Goal: Transaction & Acquisition: Subscribe to service/newsletter

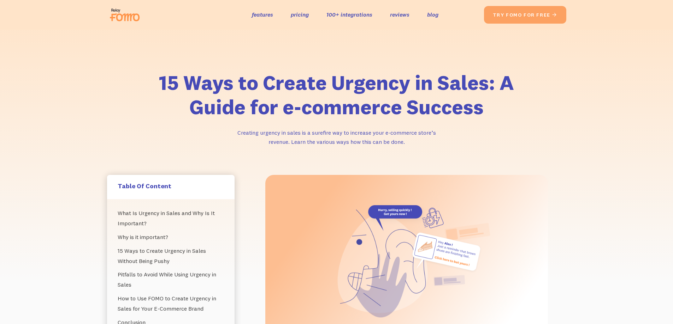
click at [299, 16] on link "pricing" at bounding box center [300, 15] width 18 height 10
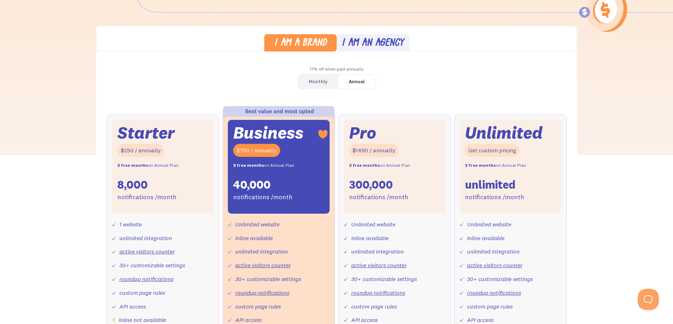
scroll to position [177, 0]
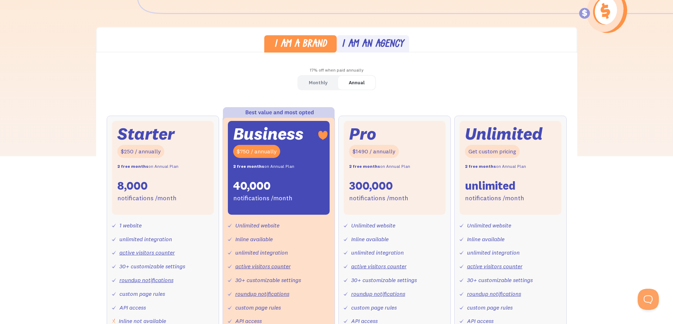
click at [312, 85] on div "Monthly" at bounding box center [318, 83] width 19 height 10
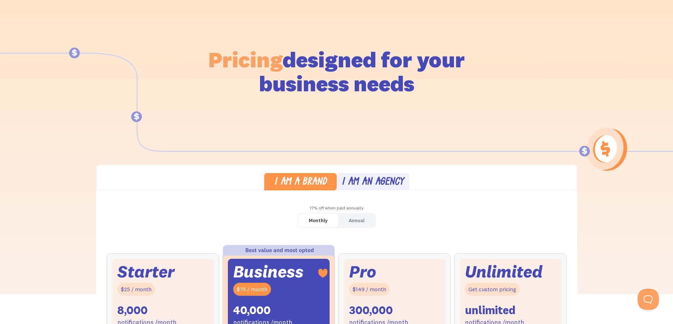
scroll to position [0, 0]
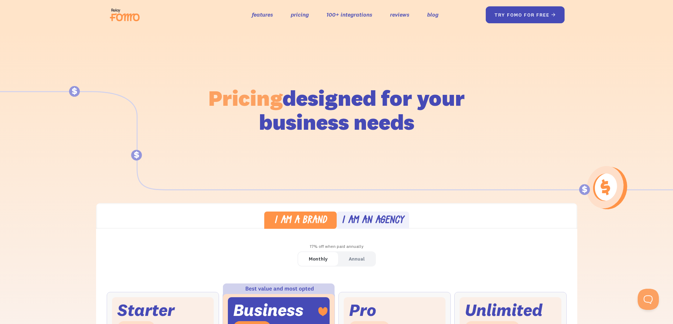
click at [528, 22] on link "try fomo for free " at bounding box center [524, 14] width 79 height 17
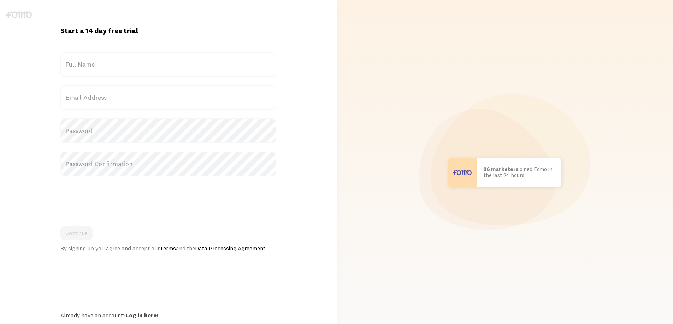
click at [115, 69] on label "Full Name" at bounding box center [168, 64] width 216 height 25
click at [115, 69] on input "Full Name" at bounding box center [168, 64] width 216 height 25
type input "awdaw"
click at [113, 98] on label "Email Address" at bounding box center [168, 97] width 216 height 25
click at [113, 98] on input "Email Address" at bounding box center [168, 97] width 216 height 25
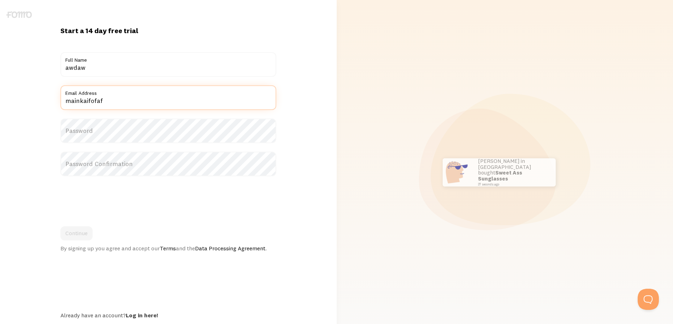
click at [130, 99] on input "mainkaifofaf" at bounding box center [168, 97] width 216 height 25
click at [130, 99] on input "mainkaifofaf!" at bounding box center [168, 97] width 216 height 25
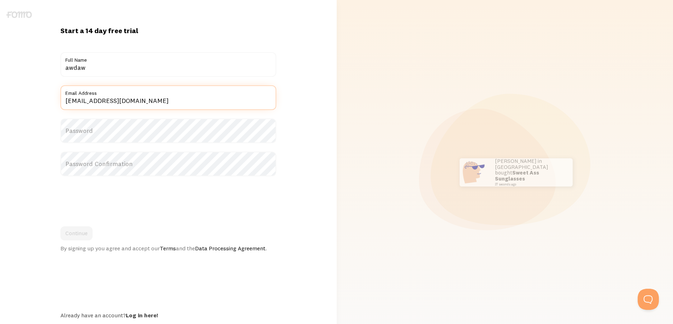
type input "[EMAIL_ADDRESS][DOMAIN_NAME]"
drag, startPoint x: 131, startPoint y: 99, endPoint x: 100, endPoint y: 130, distance: 44.2
click at [100, 130] on label "Password" at bounding box center [168, 131] width 216 height 25
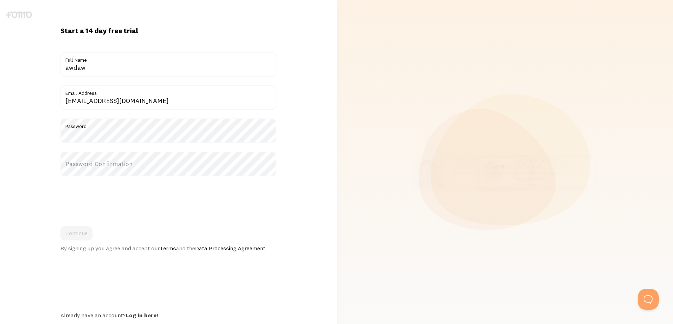
click at [95, 167] on label "Password Confirmation" at bounding box center [168, 164] width 216 height 25
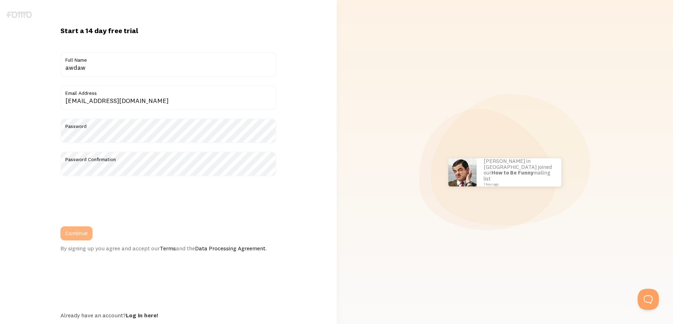
click at [76, 229] on button "Continue" at bounding box center [76, 234] width 32 height 14
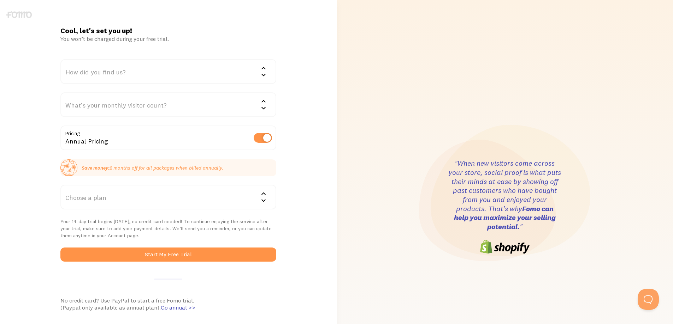
click at [101, 76] on div "How did you find us?" at bounding box center [168, 71] width 216 height 25
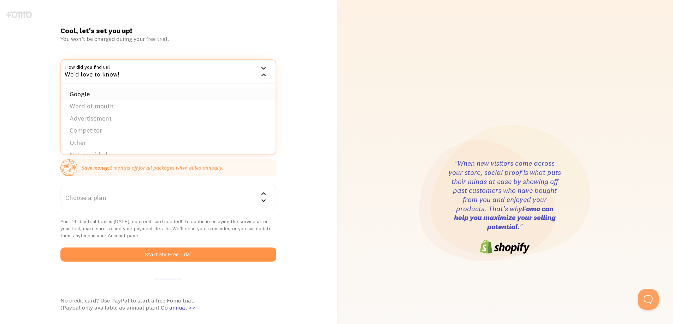
click at [163, 99] on li "Google" at bounding box center [168, 94] width 214 height 12
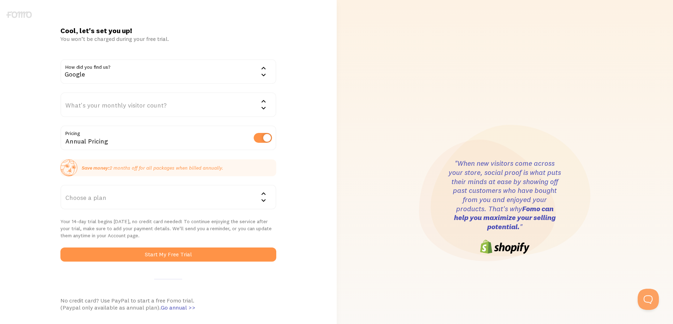
click at [155, 105] on div "What's your monthly visitor count?" at bounding box center [168, 105] width 216 height 25
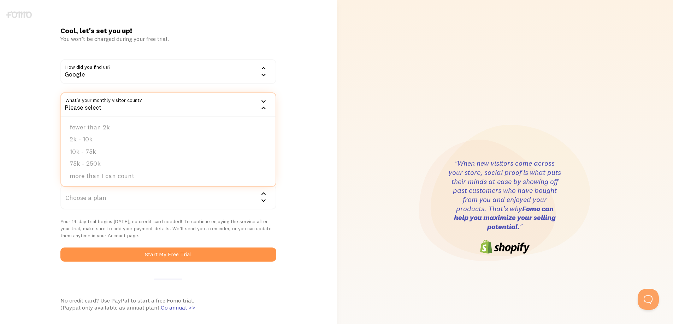
click at [151, 120] on ul "fewer than 2k 2k - 10k 10k - 75k 75k - 250k more than I can count" at bounding box center [168, 152] width 214 height 70
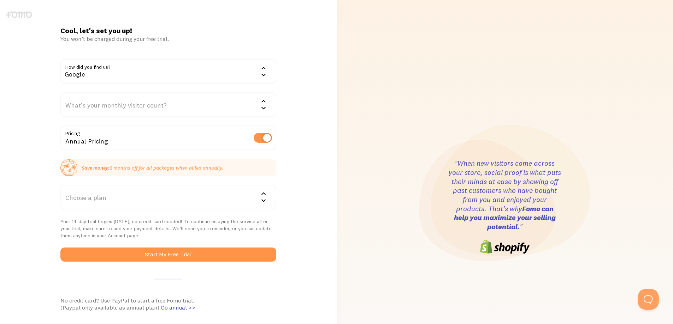
click at [258, 142] on label at bounding box center [263, 138] width 18 height 10
click at [258, 142] on input "checkbox" at bounding box center [263, 138] width 18 height 10
checkbox input "false"
click at [183, 197] on div "Choose a plan" at bounding box center [168, 197] width 216 height 25
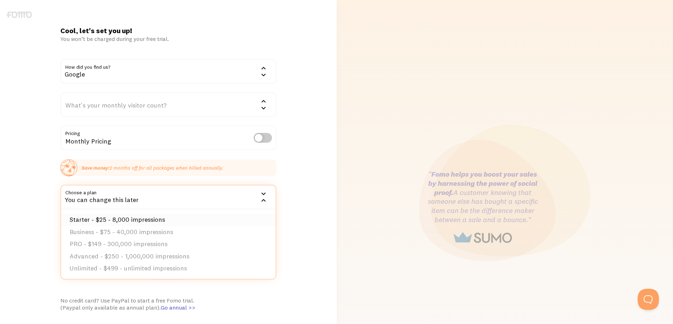
click at [185, 219] on li "Starter - $25 - 8,000 impressions" at bounding box center [168, 220] width 214 height 12
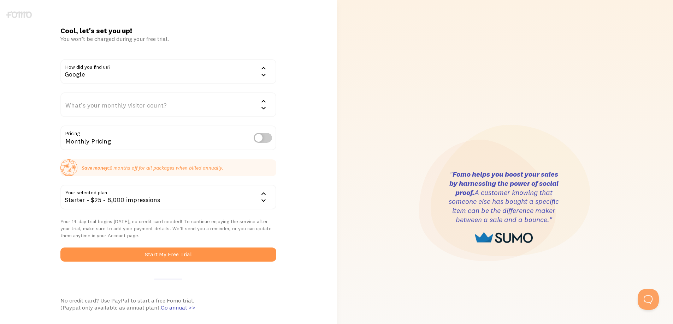
click at [192, 240] on form "How did you find us? Google Google Word of mouth Advertisement Competitor Other…" at bounding box center [168, 160] width 216 height 203
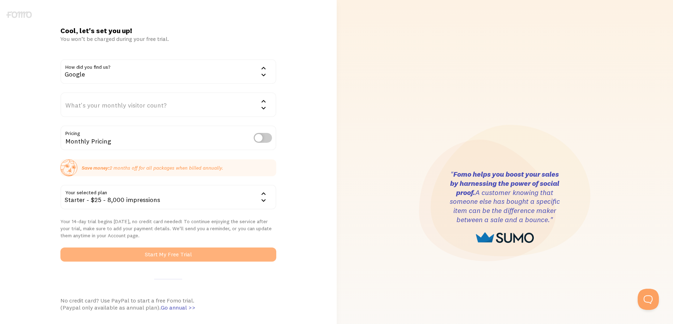
click at [191, 249] on button "Start My Free Trial" at bounding box center [168, 255] width 216 height 14
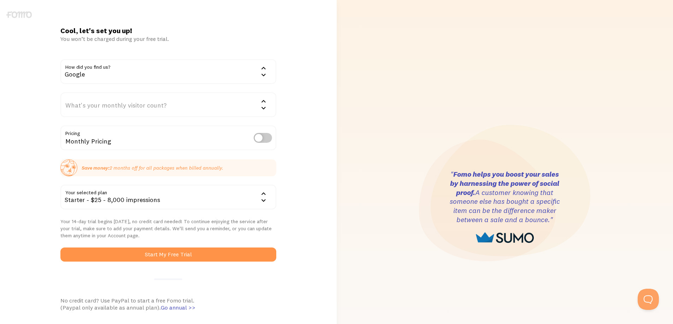
click at [156, 199] on div "Starter - $25 - 8,000 impressions" at bounding box center [168, 197] width 216 height 25
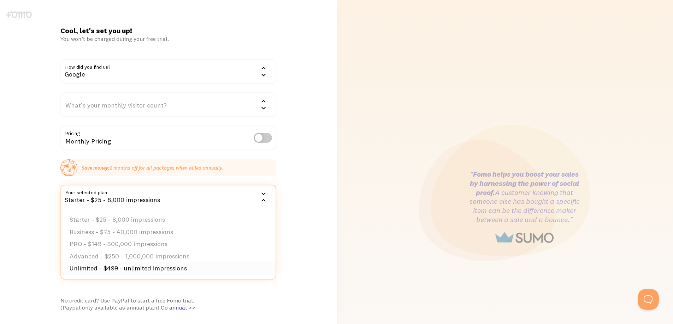
click at [168, 272] on li "Unlimited - $499 - unlimited impressions" at bounding box center [168, 269] width 214 height 12
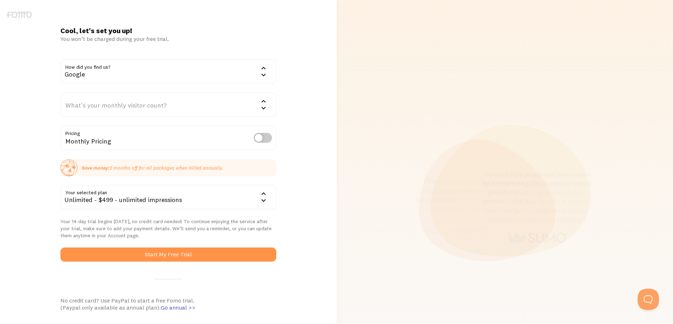
click at [176, 248] on form "How did you find us? Google Google Word of mouth Advertisement Competitor Other…" at bounding box center [168, 160] width 216 height 203
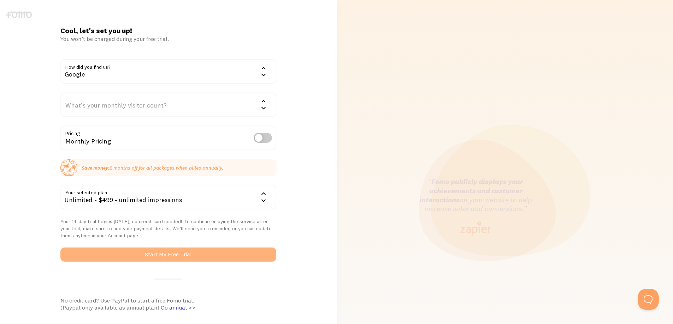
click at [178, 251] on button "Start My Free Trial" at bounding box center [168, 255] width 216 height 14
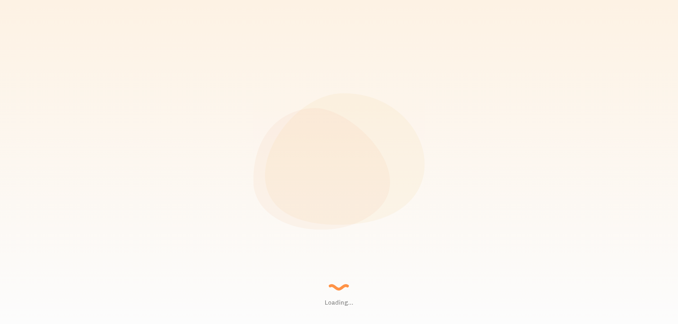
drag, startPoint x: 344, startPoint y: 158, endPoint x: 352, endPoint y: 165, distance: 11.3
click at [352, 165] on div "Setting up a seamless experience... - [GEOGRAPHIC_DATA] Gathering data and junk…" at bounding box center [338, 162] width 113 height 28
click at [374, 224] on icon at bounding box center [336, 161] width 171 height 137
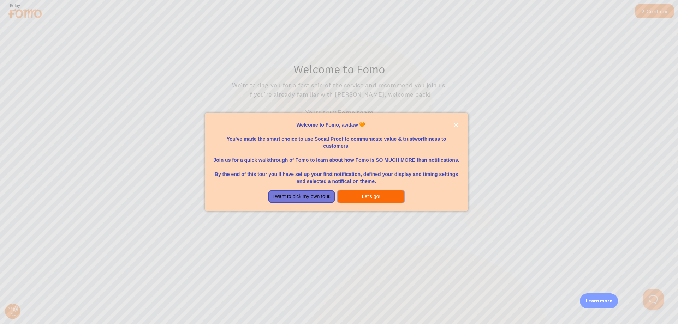
click at [379, 195] on button "Let's go!" at bounding box center [371, 197] width 67 height 13
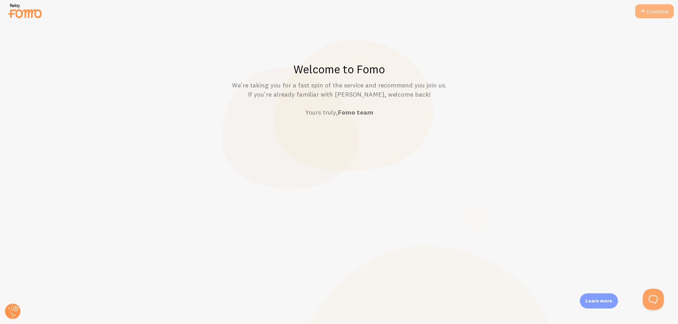
click at [656, 8] on link "Continue" at bounding box center [654, 11] width 38 height 14
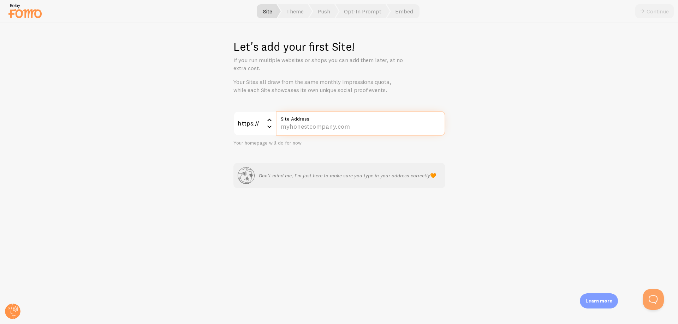
click at [377, 129] on input "Site Address" at bounding box center [360, 123] width 169 height 25
click at [303, 123] on div "Site Address" at bounding box center [360, 123] width 169 height 25
paste input "[DOMAIN_NAME]"
click at [281, 131] on input "[DOMAIN_NAME]" at bounding box center [360, 123] width 169 height 25
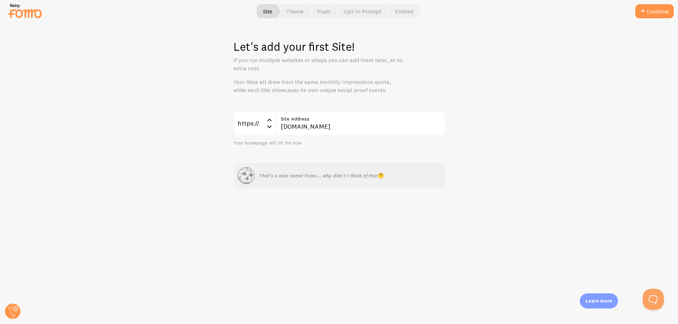
click at [516, 69] on div "Let's add your first Site! If you run multiple websites or shops you can add th…" at bounding box center [339, 174] width 678 height 302
click at [294, 124] on input "[DOMAIN_NAME]" at bounding box center [360, 123] width 169 height 25
type input "[DOMAIN_NAME]"
click at [523, 126] on div "Let's add your first Site! If you run multiple websites or shops you can add th…" at bounding box center [339, 174] width 678 height 302
click at [647, 10] on button "Continue" at bounding box center [654, 11] width 38 height 14
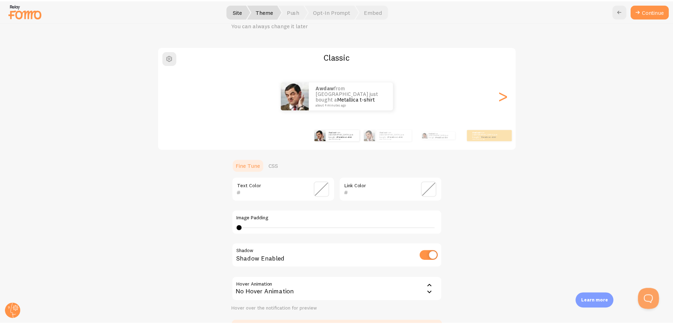
scroll to position [35, 0]
drag, startPoint x: 252, startPoint y: 226, endPoint x: 303, endPoint y: 213, distance: 52.9
click at [397, 235] on div "Text Color Link Color Image Padding 0 0 - undefined Shadow Shadow Enabled Hover…" at bounding box center [339, 245] width 212 height 136
type input "0"
drag, startPoint x: 237, startPoint y: 228, endPoint x: 222, endPoint y: 234, distance: 16.5
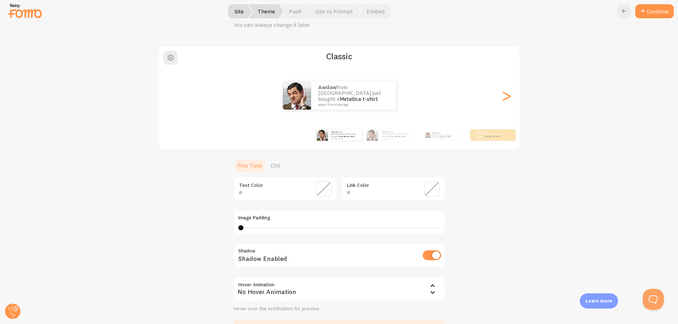
click at [222, 234] on div "Classic awdaw from [GEOGRAPHIC_DATA] just bought a Metallica t-shirt about 4 mi…" at bounding box center [339, 192] width 644 height 293
click at [472, 203] on div "Classic awdaw from [GEOGRAPHIC_DATA] just bought a Metallica t-shirt about 4 mi…" at bounding box center [339, 192] width 644 height 293
click at [654, 16] on button "Continue" at bounding box center [654, 11] width 38 height 14
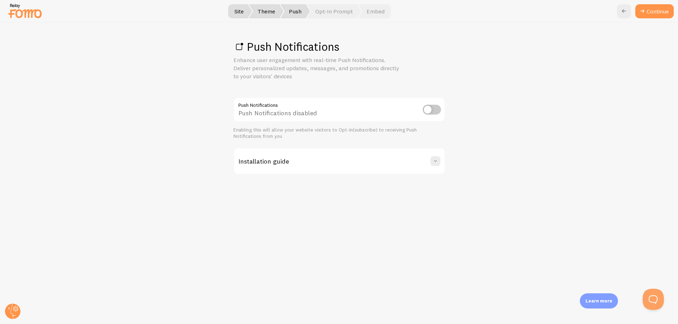
click at [428, 109] on input "checkbox" at bounding box center [432, 110] width 18 height 10
click at [432, 112] on input "checkbox" at bounding box center [432, 110] width 18 height 10
click at [431, 111] on input "checkbox" at bounding box center [432, 110] width 18 height 10
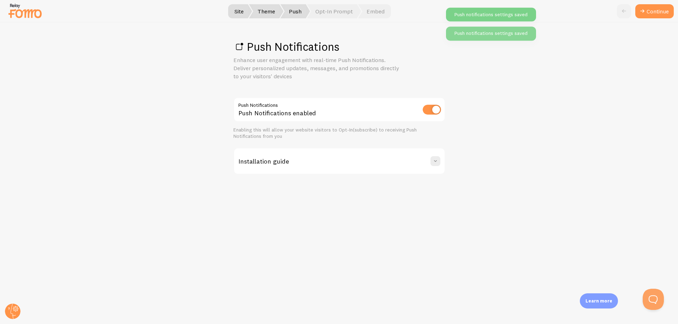
click at [431, 111] on input "checkbox" at bounding box center [432, 110] width 18 height 10
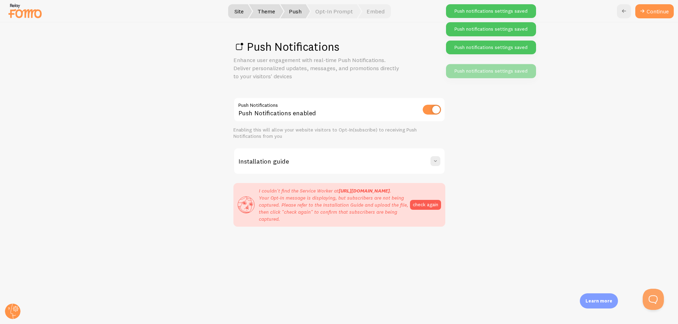
click at [431, 111] on input "checkbox" at bounding box center [432, 110] width 18 height 10
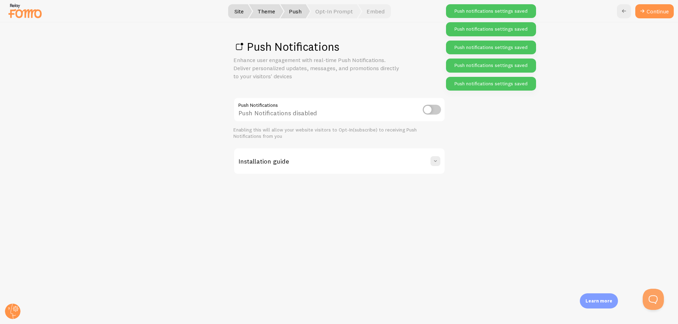
click at [431, 111] on input "checkbox" at bounding box center [432, 110] width 18 height 10
checkbox input "true"
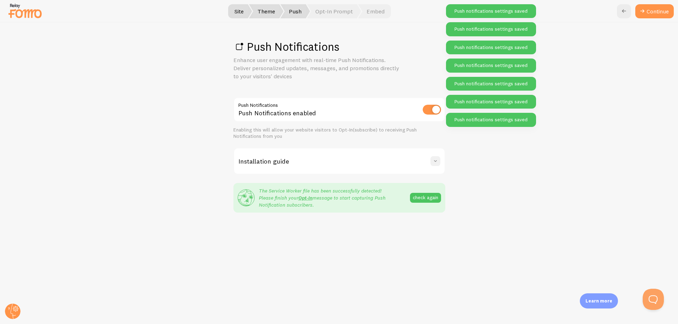
click at [432, 157] on button at bounding box center [435, 161] width 10 height 10
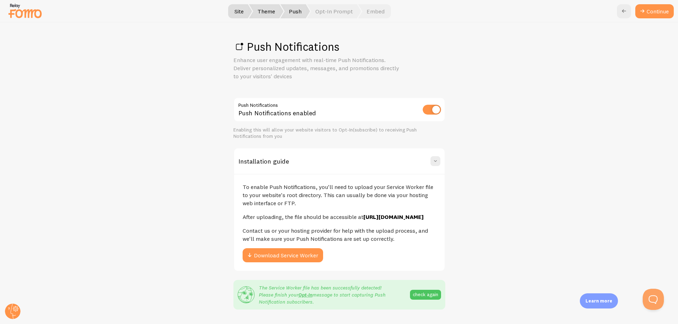
click at [360, 218] on p "After uploading, the file should be accessible at [URL][DOMAIN_NAME]" at bounding box center [339, 217] width 193 height 8
click at [368, 216] on strong "[URL][DOMAIN_NAME]" at bounding box center [393, 217] width 60 height 7
click at [655, 8] on link "Continue" at bounding box center [654, 11] width 38 height 14
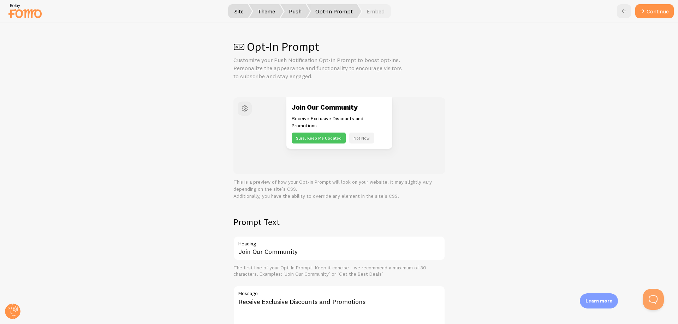
drag, startPoint x: 360, startPoint y: 138, endPoint x: 367, endPoint y: 139, distance: 7.5
click at [367, 139] on button "Not Now" at bounding box center [361, 138] width 25 height 11
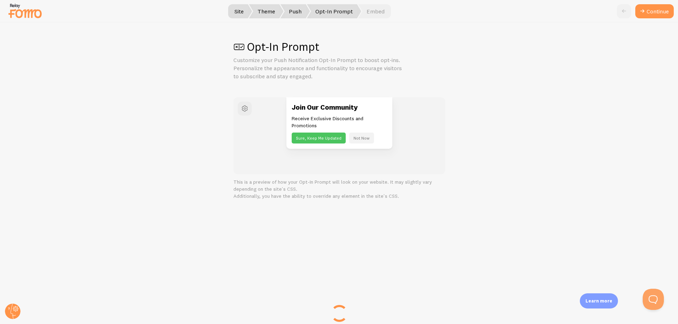
click at [367, 139] on button "Not Now" at bounding box center [361, 138] width 25 height 11
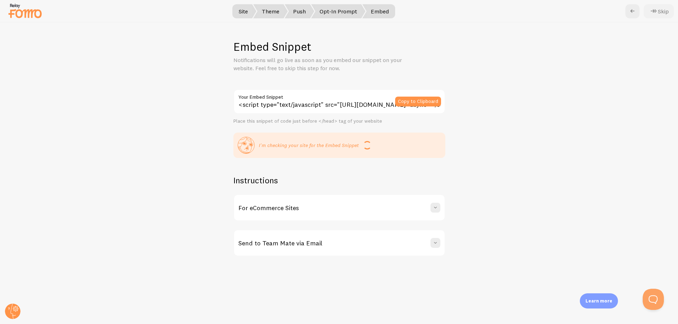
click at [662, 17] on button "Skip" at bounding box center [659, 11] width 30 height 14
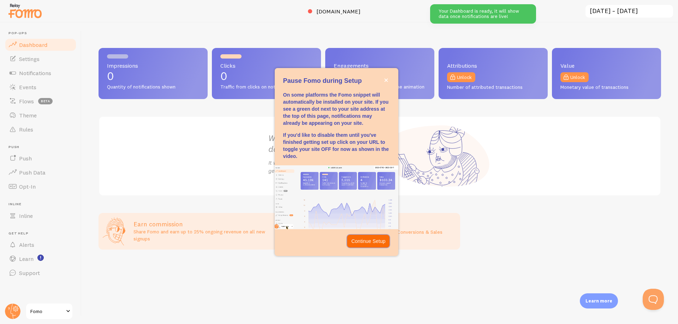
click at [378, 239] on p "Continue Setup" at bounding box center [368, 241] width 34 height 7
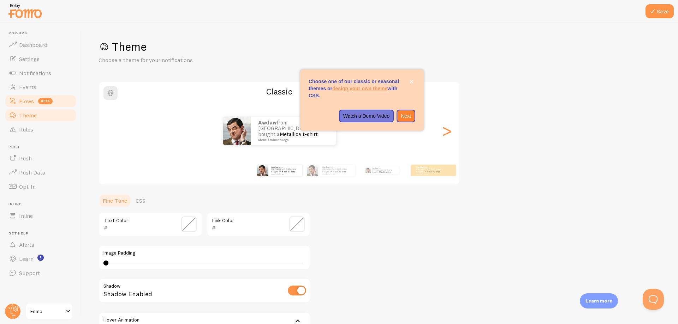
click at [48, 97] on link "Flows beta" at bounding box center [40, 101] width 73 height 14
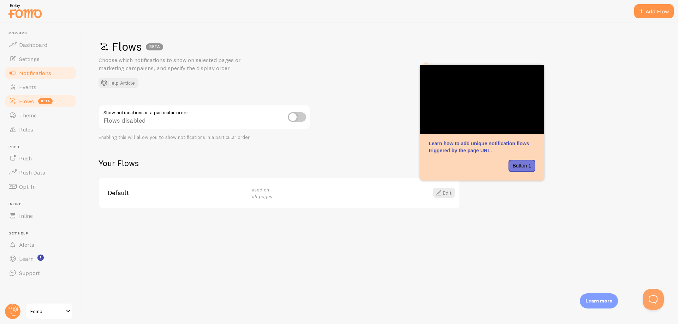
click at [62, 73] on link "Notifications" at bounding box center [40, 73] width 73 height 14
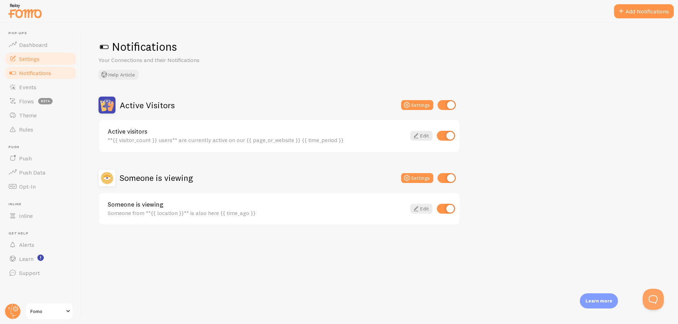
click at [49, 63] on link "Settings" at bounding box center [40, 59] width 73 height 14
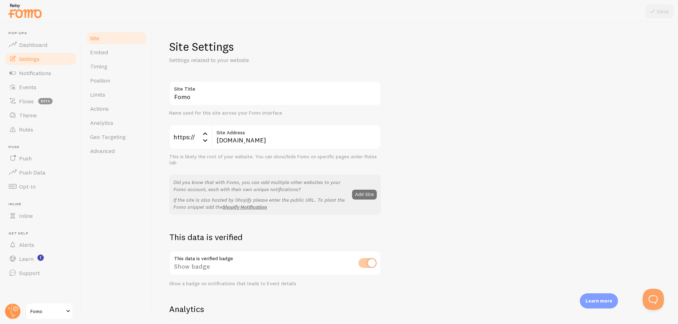
click at [53, 54] on link "Settings" at bounding box center [40, 59] width 73 height 14
click at [51, 44] on link "Dashboard" at bounding box center [40, 45] width 73 height 14
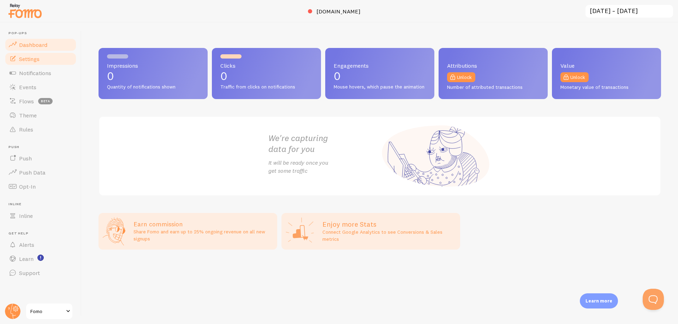
click at [48, 57] on link "Settings" at bounding box center [40, 59] width 73 height 14
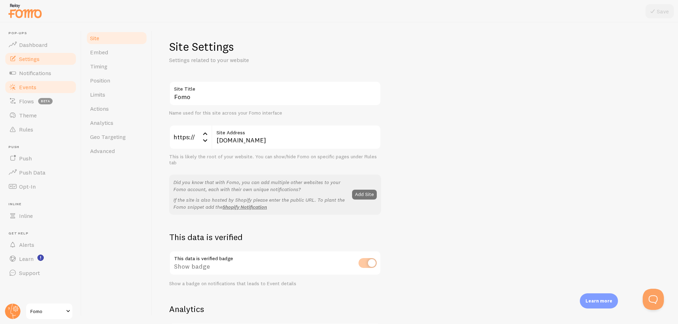
click at [55, 87] on link "Events" at bounding box center [40, 87] width 73 height 14
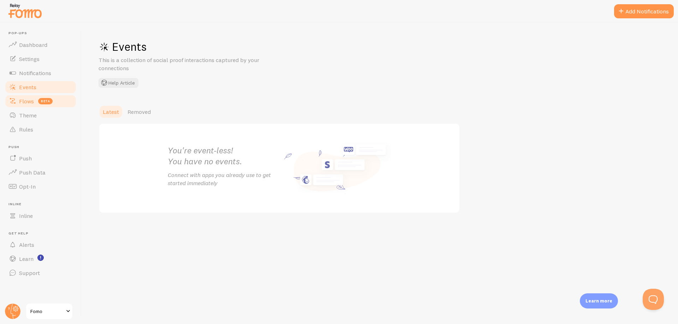
click at [57, 103] on link "Flows beta" at bounding box center [40, 101] width 73 height 14
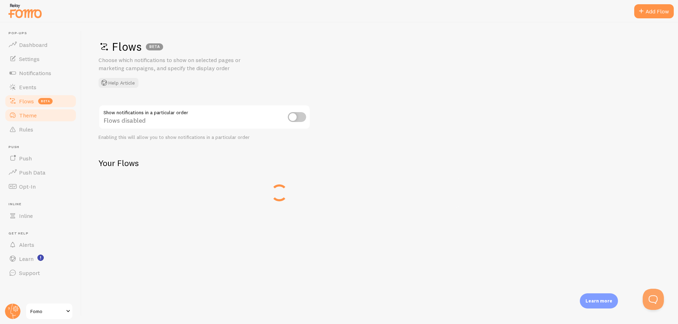
click at [50, 119] on link "Theme" at bounding box center [40, 115] width 73 height 14
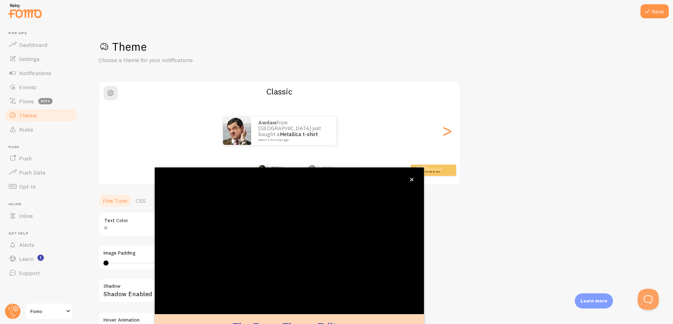
scroll to position [27, 0]
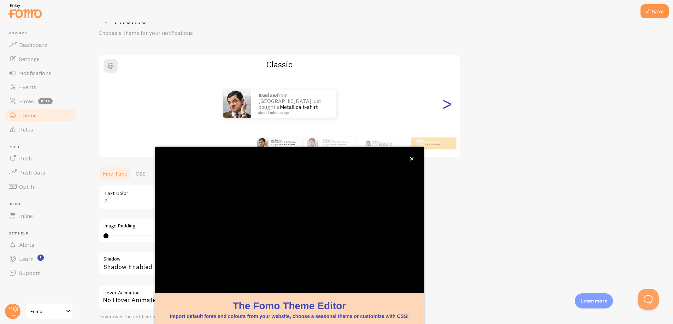
click at [444, 119] on div ">" at bounding box center [446, 103] width 8 height 51
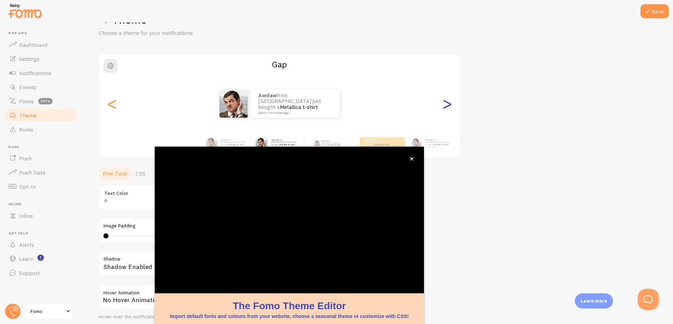
click at [443, 106] on div ">" at bounding box center [446, 103] width 8 height 51
